Goal: Find specific page/section: Find specific page/section

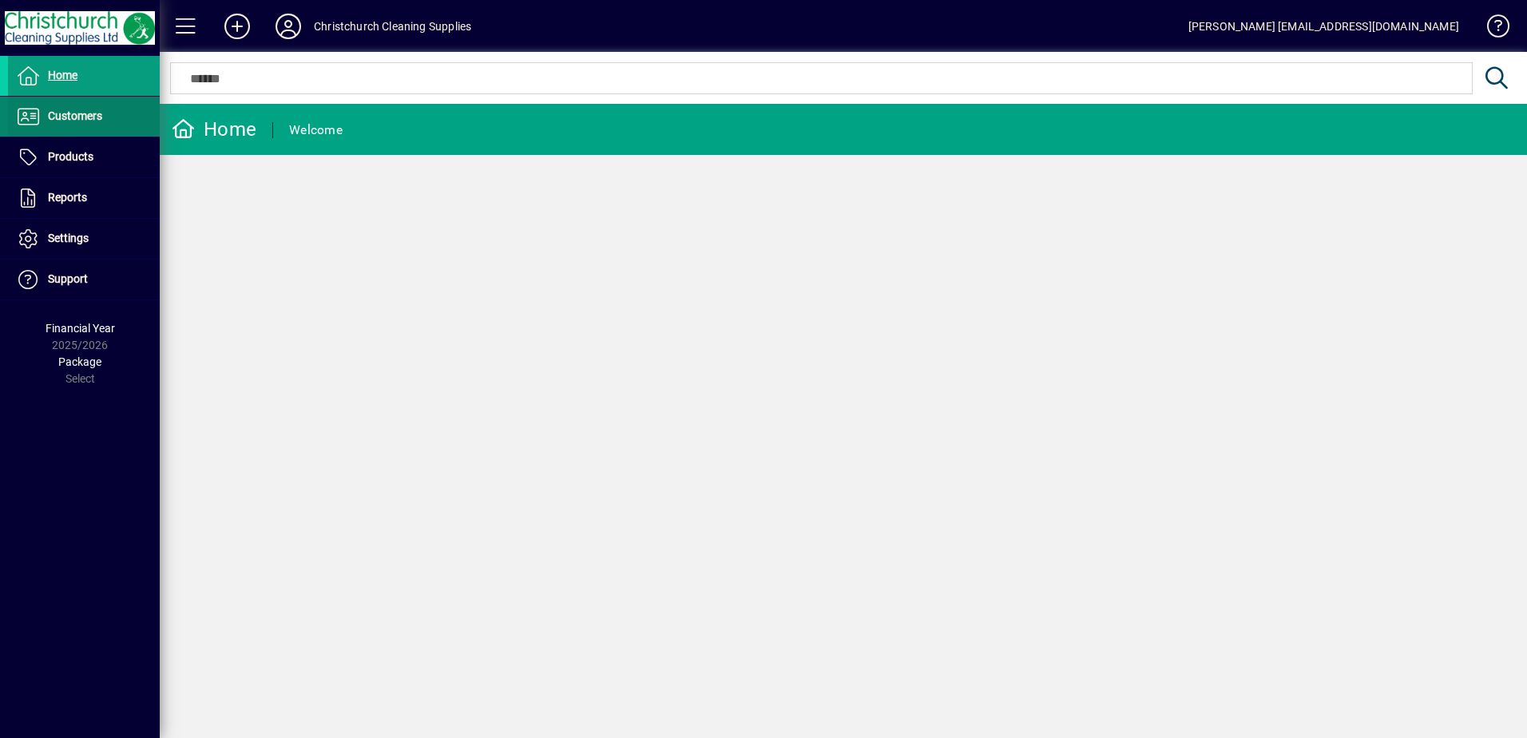
click at [89, 113] on span "Customers" at bounding box center [75, 115] width 54 height 13
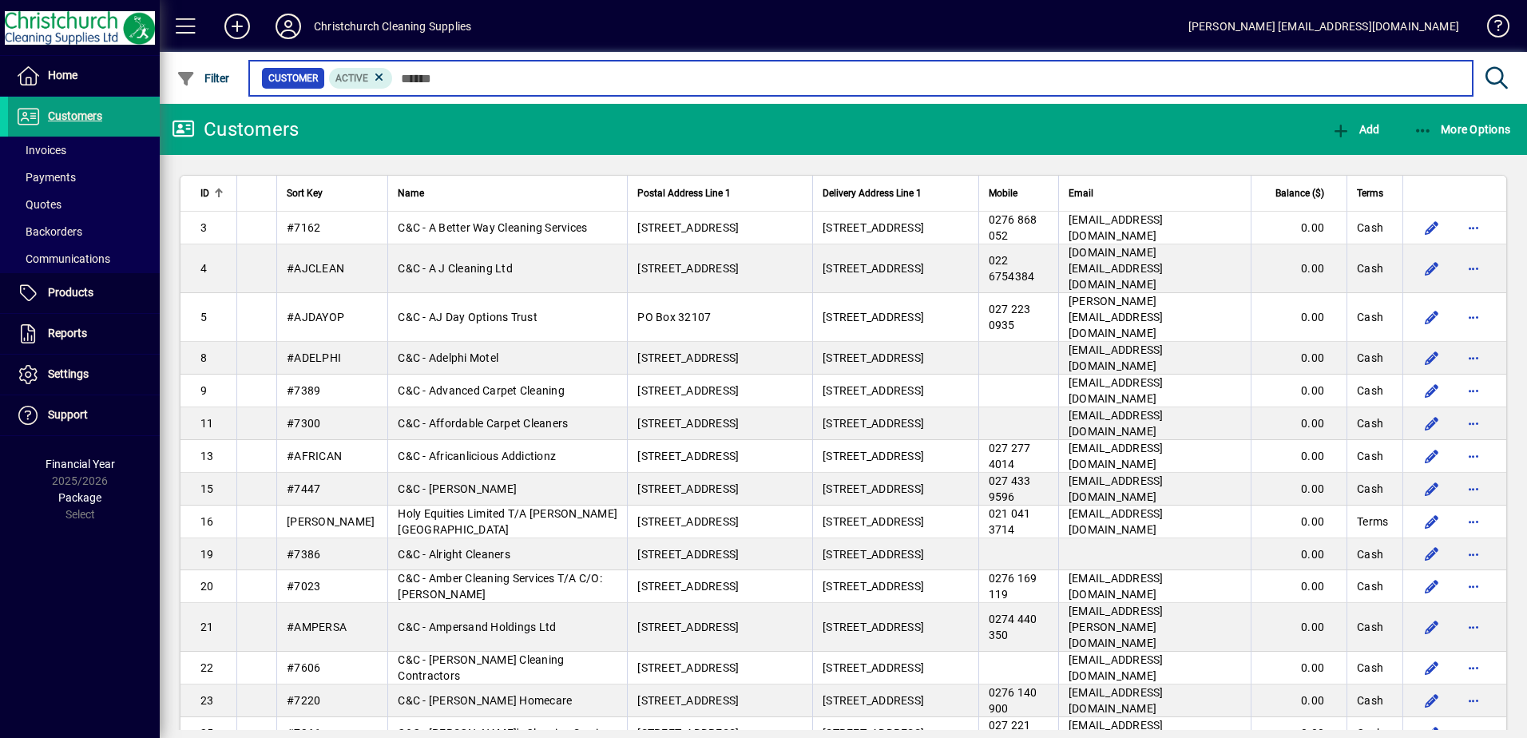
click at [430, 80] on input "text" at bounding box center [926, 78] width 1067 height 22
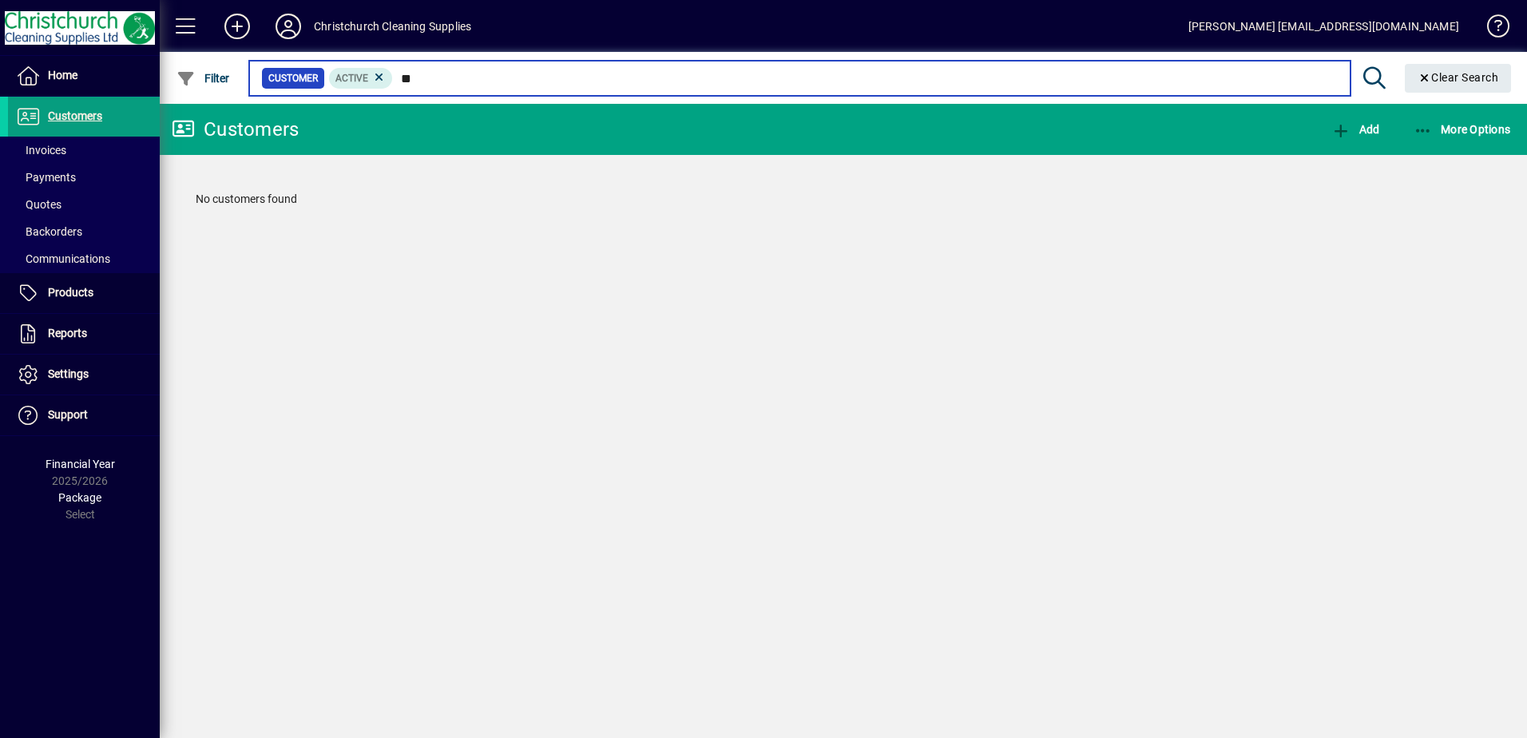
type input "*"
type input "**********"
